Goal: Information Seeking & Learning: Compare options

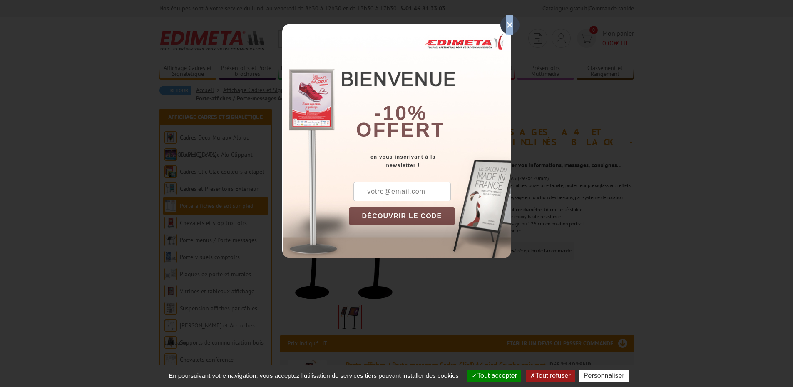
click at [510, 24] on div "×" at bounding box center [509, 24] width 19 height 19
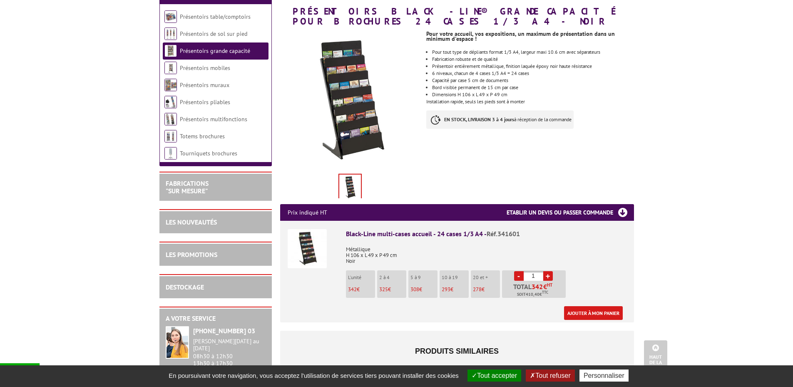
scroll to position [42, 0]
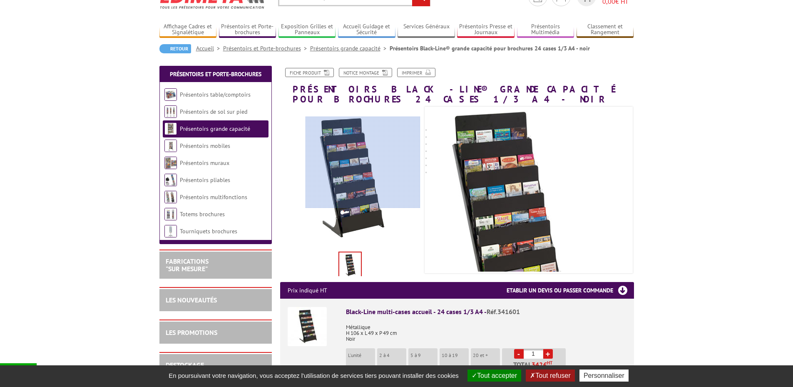
click at [365, 162] on div at bounding box center [363, 163] width 115 height 92
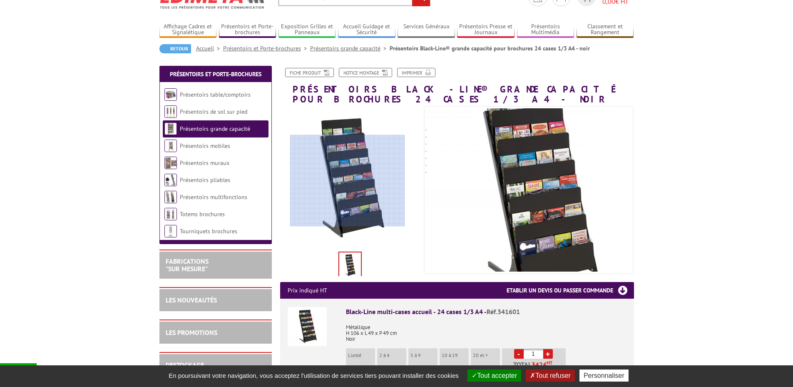
click at [348, 181] on div at bounding box center [347, 181] width 115 height 92
